Goal: Information Seeking & Learning: Learn about a topic

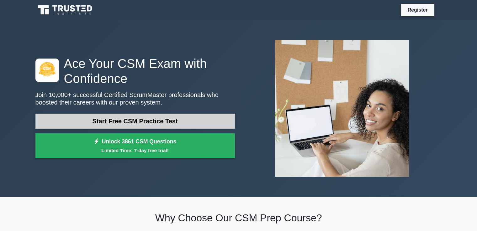
click at [113, 119] on link "Start Free CSM Practice Test" at bounding box center [134, 121] width 199 height 15
click at [113, 122] on link "Start Free CSM Practice Test" at bounding box center [134, 121] width 199 height 15
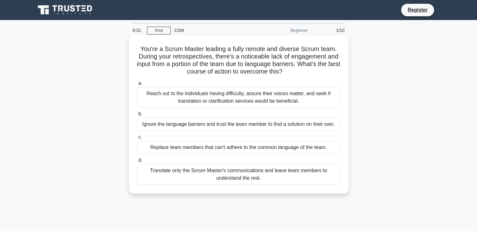
click at [219, 105] on div "Reach out to the individuals having difficulty, assure their voices matter, and…" at bounding box center [238, 97] width 203 height 21
click at [137, 86] on input "a. Reach out to the individuals having difficulty, assure their voices matter, …" at bounding box center [137, 83] width 0 height 4
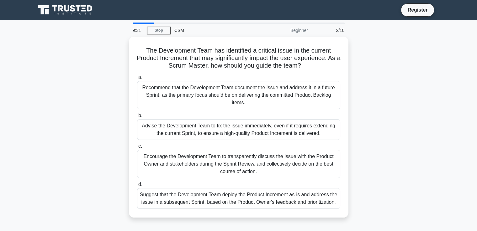
click at [219, 105] on div "Recommend that the Development Team document the issue and address it in a futu…" at bounding box center [238, 95] width 203 height 28
click at [137, 80] on input "a. Recommend that the Development Team document the issue and address it in a f…" at bounding box center [137, 78] width 0 height 4
